Goal: Register for event/course

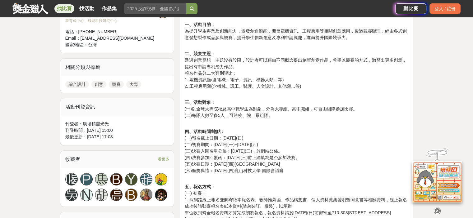
scroll to position [249, 0]
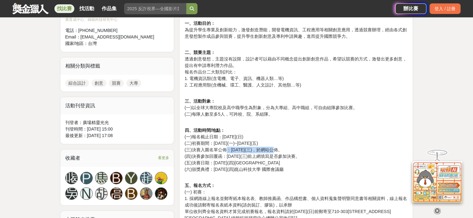
drag, startPoint x: 227, startPoint y: 151, endPoint x: 272, endPoint y: 152, distance: 45.1
click at [272, 152] on p "四、活動時間/地點： (一)報名截止日期：[DATE](日) (二)初賽期間：[DATE](一)~[DATE](五) (三)決賽入圍名單公佈：[DATE](三…" at bounding box center [295, 147] width 223 height 52
drag, startPoint x: 212, startPoint y: 145, endPoint x: 255, endPoint y: 141, distance: 43.7
click at [255, 141] on p "四、活動時間/地點： (一)報名截止日期：[DATE](日) (二)初賽期間：[DATE](一)~[DATE](五) (三)決賽入圍名單公佈：[DATE](三…" at bounding box center [295, 147] width 223 height 52
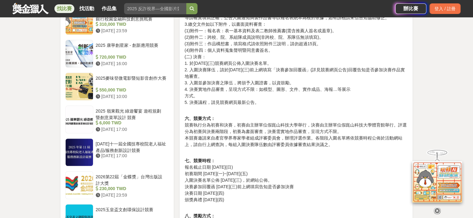
scroll to position [466, 0]
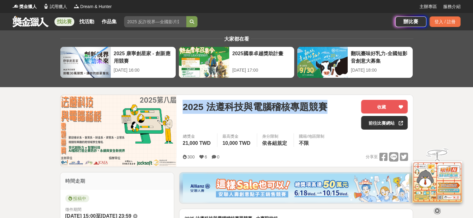
drag, startPoint x: 183, startPoint y: 104, endPoint x: 336, endPoint y: 101, distance: 153.0
click at [336, 101] on div "2025 法遵科技與電腦稽核專題競賽" at bounding box center [268, 107] width 173 height 14
drag, startPoint x: 265, startPoint y: 104, endPoint x: 405, endPoint y: 123, distance: 141.1
click at [405, 123] on link "前往比賽網站" at bounding box center [384, 123] width 47 height 14
